Goal: Task Accomplishment & Management: Complete application form

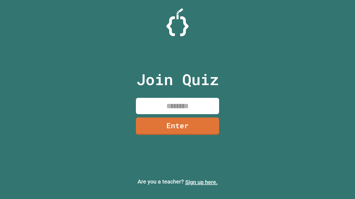
click at [201, 183] on link "Sign up here." at bounding box center [201, 182] width 32 height 7
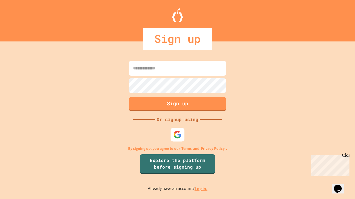
click at [201, 189] on link "Log in." at bounding box center [200, 189] width 13 height 6
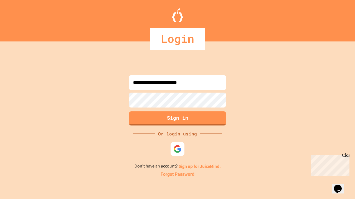
type input "**********"
